Goal: Task Accomplishment & Management: Use online tool/utility

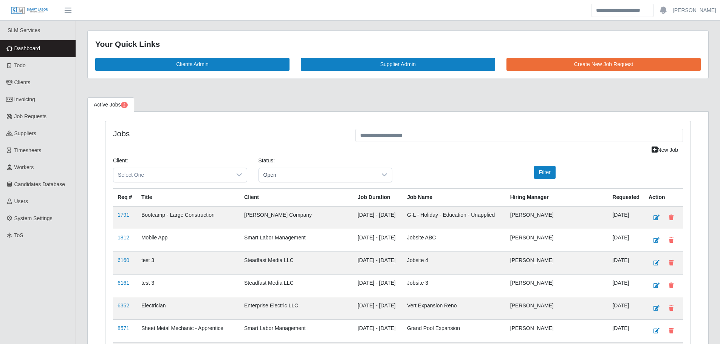
click at [51, 48] on link "Dashboard" at bounding box center [38, 48] width 76 height 17
click at [29, 64] on link "Todo" at bounding box center [38, 65] width 76 height 17
